Goal: Task Accomplishment & Management: Use online tool/utility

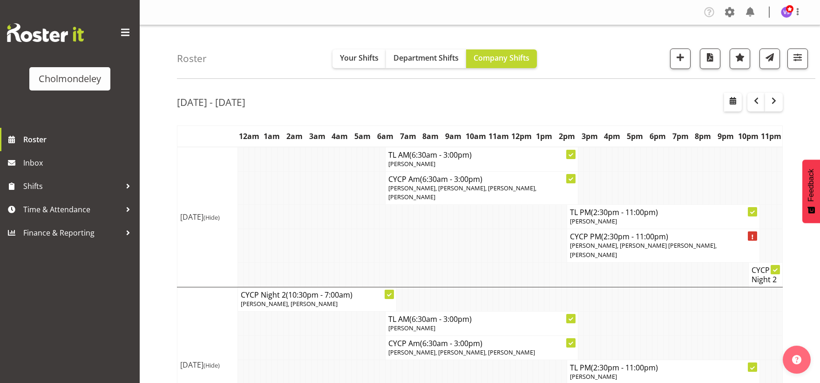
scroll to position [52, 0]
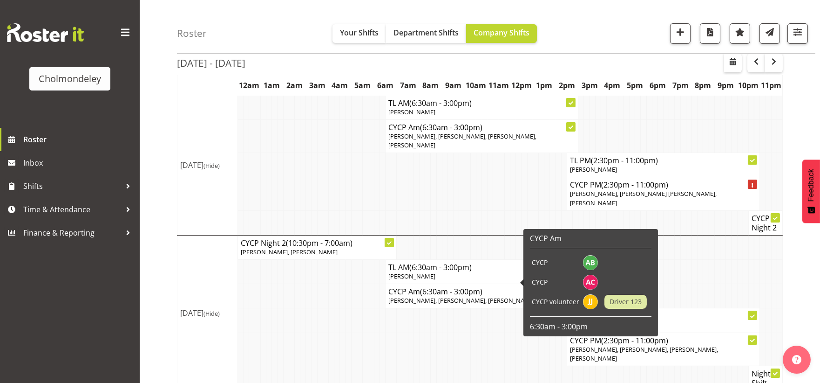
click at [452, 335] on td at bounding box center [451, 348] width 6 height 33
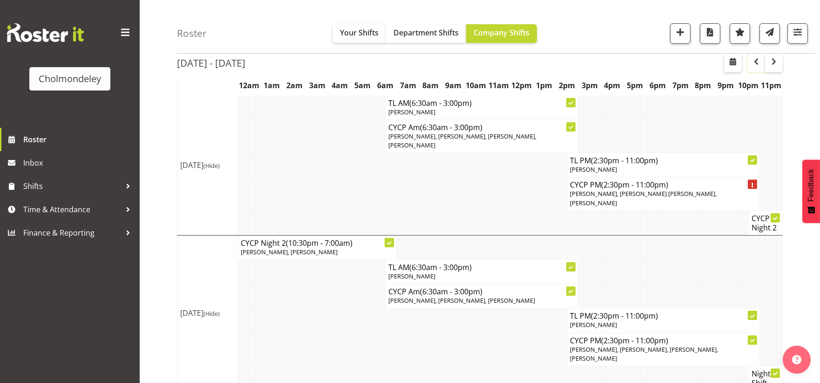
click at [759, 61] on span "button" at bounding box center [756, 61] width 11 height 11
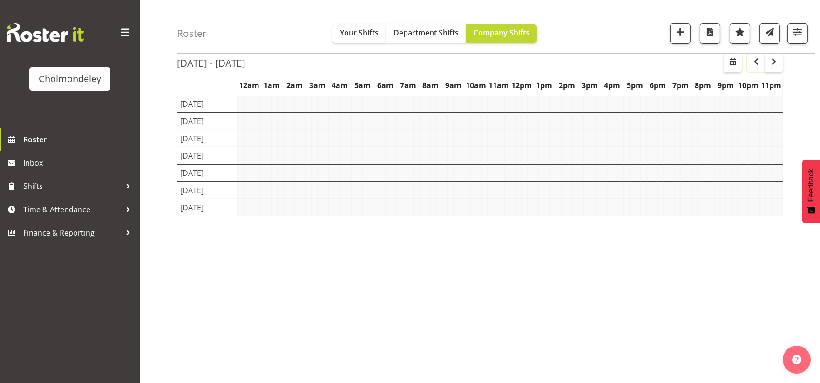
click at [759, 61] on span "button" at bounding box center [756, 61] width 11 height 11
click at [758, 61] on span "button" at bounding box center [756, 61] width 11 height 11
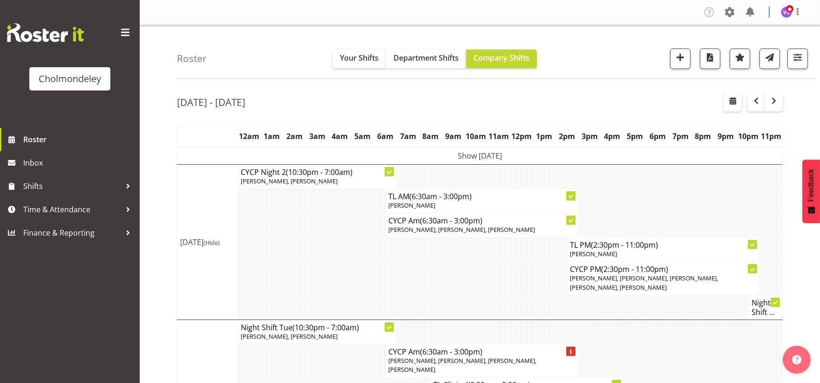
click at [452, 303] on td at bounding box center [451, 306] width 6 height 25
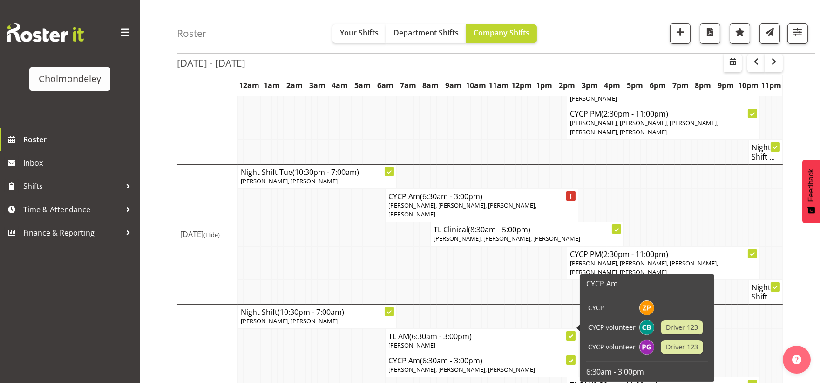
scroll to position [52, 0]
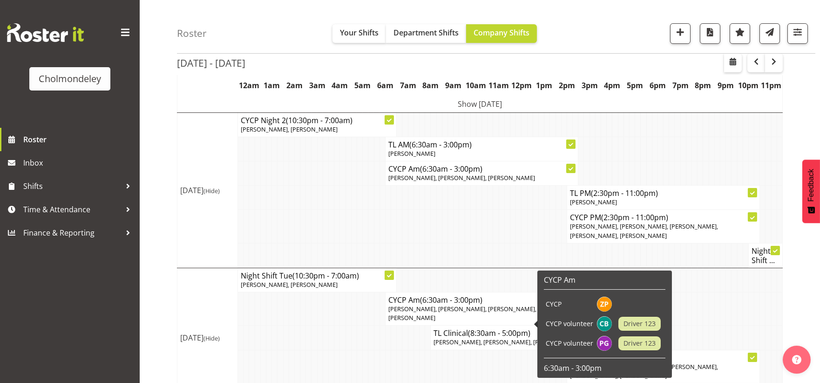
click at [385, 328] on td at bounding box center [388, 337] width 6 height 24
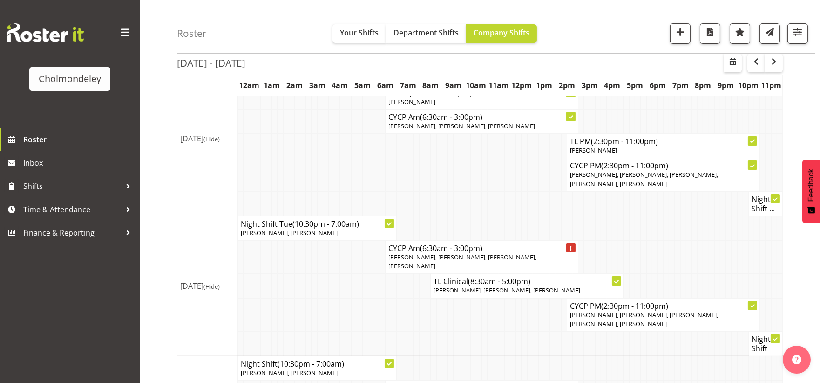
scroll to position [0, 0]
